Goal: Information Seeking & Learning: Learn about a topic

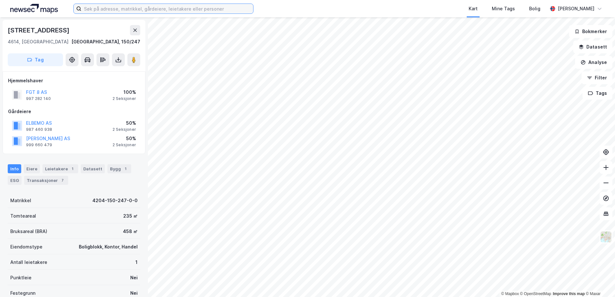
click at [127, 9] on input at bounding box center [167, 9] width 172 height 10
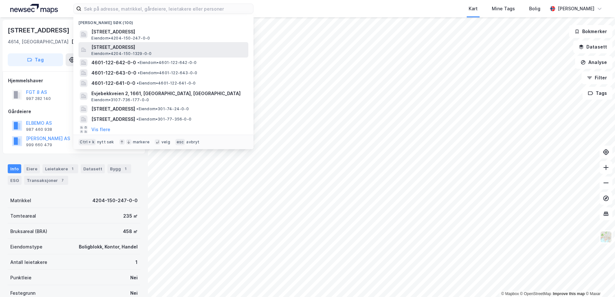
click at [117, 46] on span "[STREET_ADDRESS]" at bounding box center [168, 47] width 154 height 8
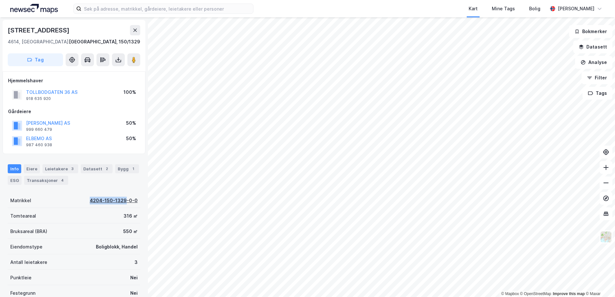
drag, startPoint x: 87, startPoint y: 200, endPoint x: 124, endPoint y: 201, distance: 36.0
click at [124, 201] on div "Matrikkel 4204-150-1329-0-0" at bounding box center [74, 200] width 133 height 15
copy div "[PHONE_NUMBER]"
click at [179, 10] on input at bounding box center [167, 9] width 172 height 10
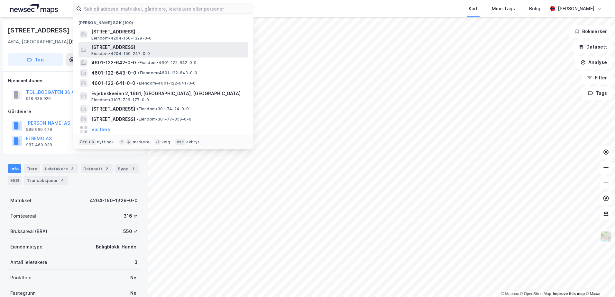
click at [121, 49] on span "[STREET_ADDRESS]" at bounding box center [168, 47] width 154 height 8
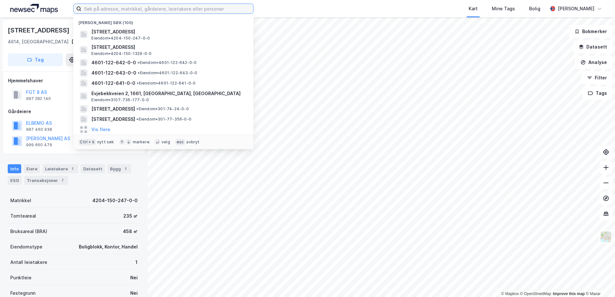
click at [128, 8] on input at bounding box center [167, 9] width 172 height 10
click at [584, 45] on icon "button" at bounding box center [581, 46] width 5 height 5
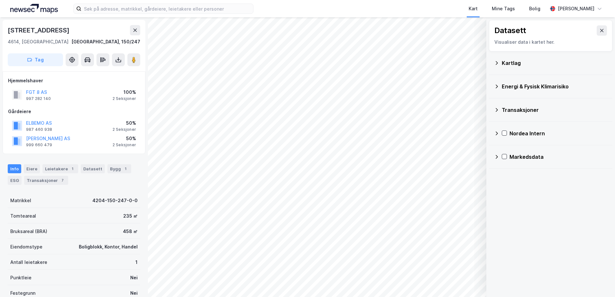
click at [512, 63] on div "Kartlag" at bounding box center [554, 63] width 105 height 8
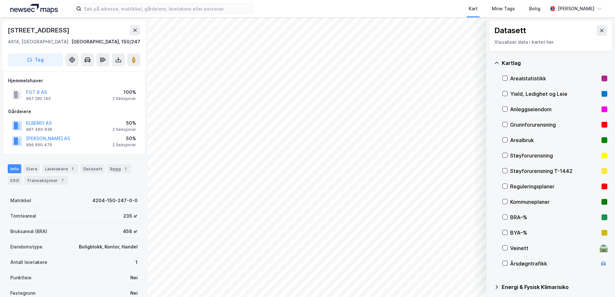
click at [518, 123] on div "Grunnforurensning" at bounding box center [554, 125] width 89 height 8
drag, startPoint x: 518, startPoint y: 125, endPoint x: 517, endPoint y: 97, distance: 28.4
click at [518, 124] on div "Grunnforurensning" at bounding box center [554, 125] width 89 height 8
click at [494, 61] on icon at bounding box center [496, 62] width 5 height 5
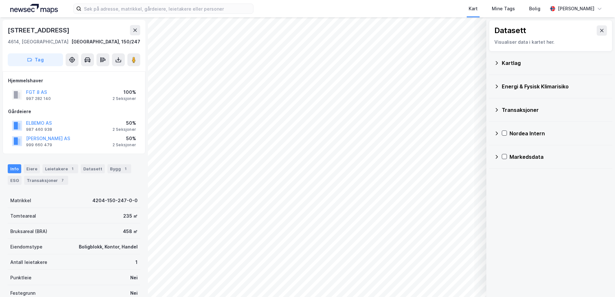
click at [496, 86] on icon at bounding box center [496, 86] width 5 height 5
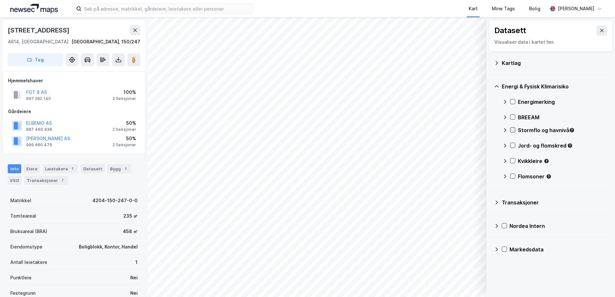
click at [512, 131] on icon at bounding box center [513, 130] width 4 height 2
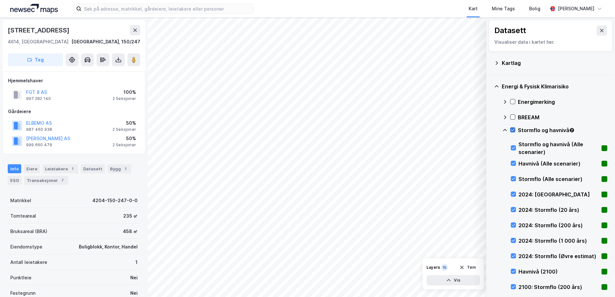
click at [511, 130] on icon at bounding box center [513, 130] width 4 height 2
click at [504, 129] on icon at bounding box center [504, 130] width 5 height 5
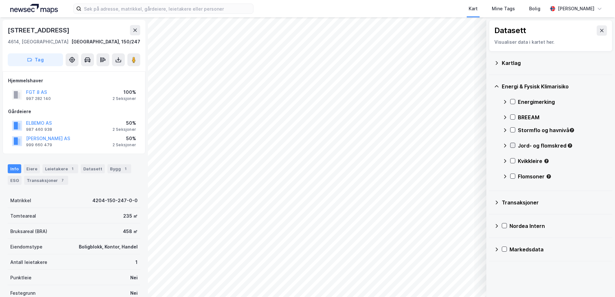
click at [512, 147] on icon at bounding box center [512, 145] width 5 height 5
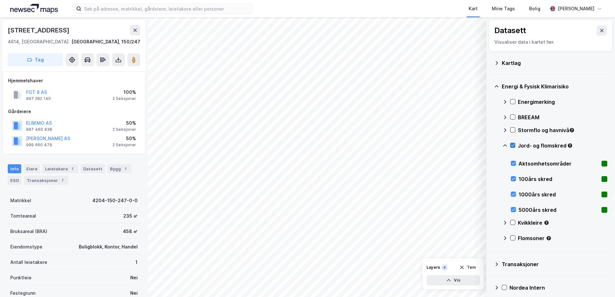
click at [512, 146] on icon at bounding box center [512, 145] width 5 height 5
click at [503, 146] on icon at bounding box center [504, 145] width 5 height 5
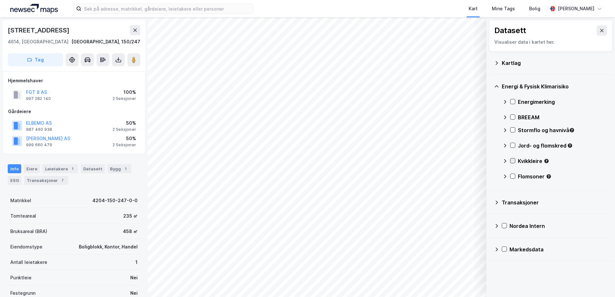
click at [514, 161] on icon at bounding box center [512, 161] width 5 height 5
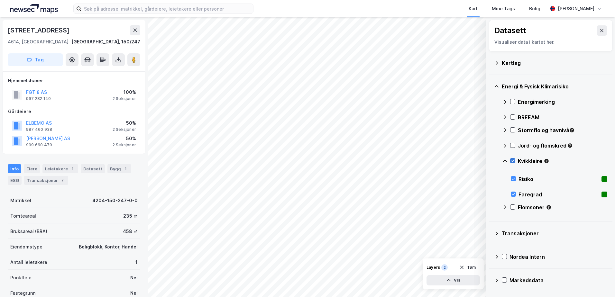
click at [514, 160] on icon at bounding box center [512, 161] width 5 height 5
click at [503, 161] on icon at bounding box center [504, 161] width 5 height 5
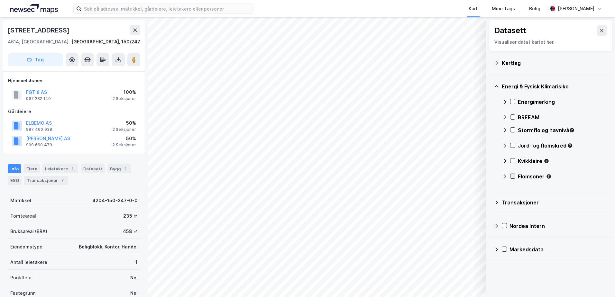
click at [511, 176] on icon at bounding box center [512, 176] width 5 height 5
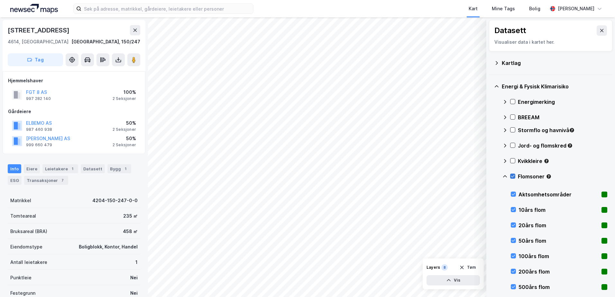
click at [511, 176] on icon at bounding box center [512, 176] width 5 height 5
click at [503, 175] on icon at bounding box center [504, 176] width 5 height 5
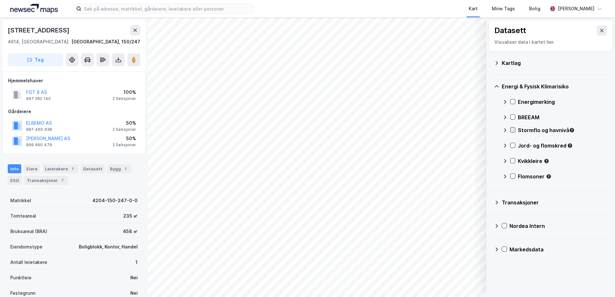
click at [511, 128] on icon at bounding box center [512, 130] width 5 height 5
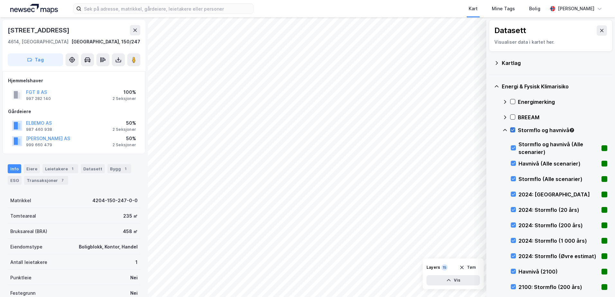
click at [511, 129] on icon at bounding box center [512, 130] width 5 height 5
click at [504, 129] on icon at bounding box center [504, 130] width 5 height 5
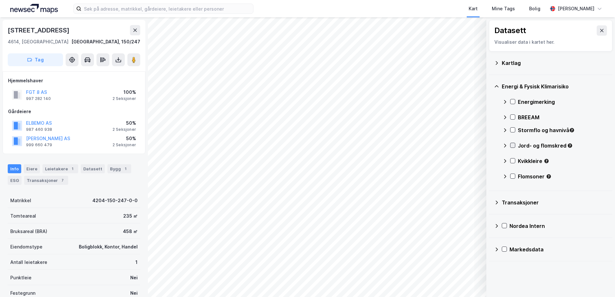
click at [511, 146] on icon at bounding box center [512, 145] width 5 height 5
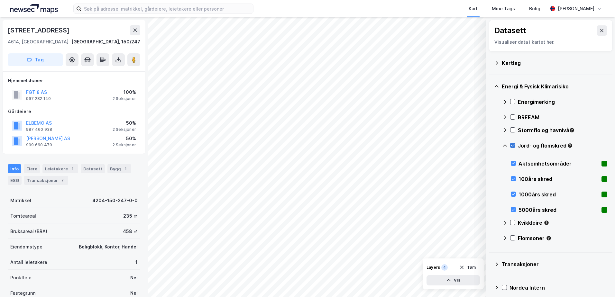
click at [511, 145] on icon at bounding box center [512, 145] width 5 height 5
click at [505, 144] on icon at bounding box center [504, 145] width 5 height 5
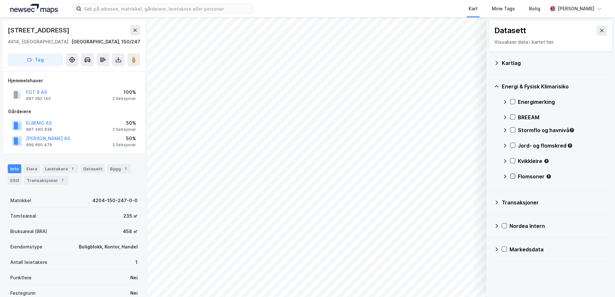
click at [513, 176] on icon at bounding box center [513, 176] width 4 height 2
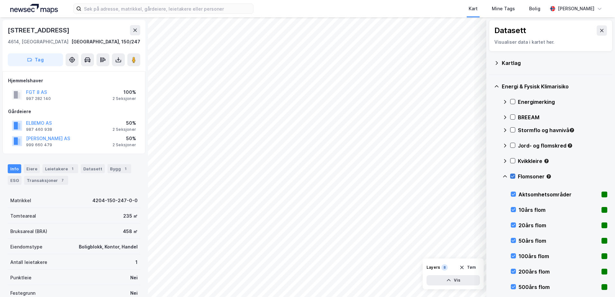
click at [513, 176] on icon at bounding box center [513, 176] width 4 height 2
click at [504, 176] on icon at bounding box center [504, 176] width 5 height 5
